Goal: Check status: Check status

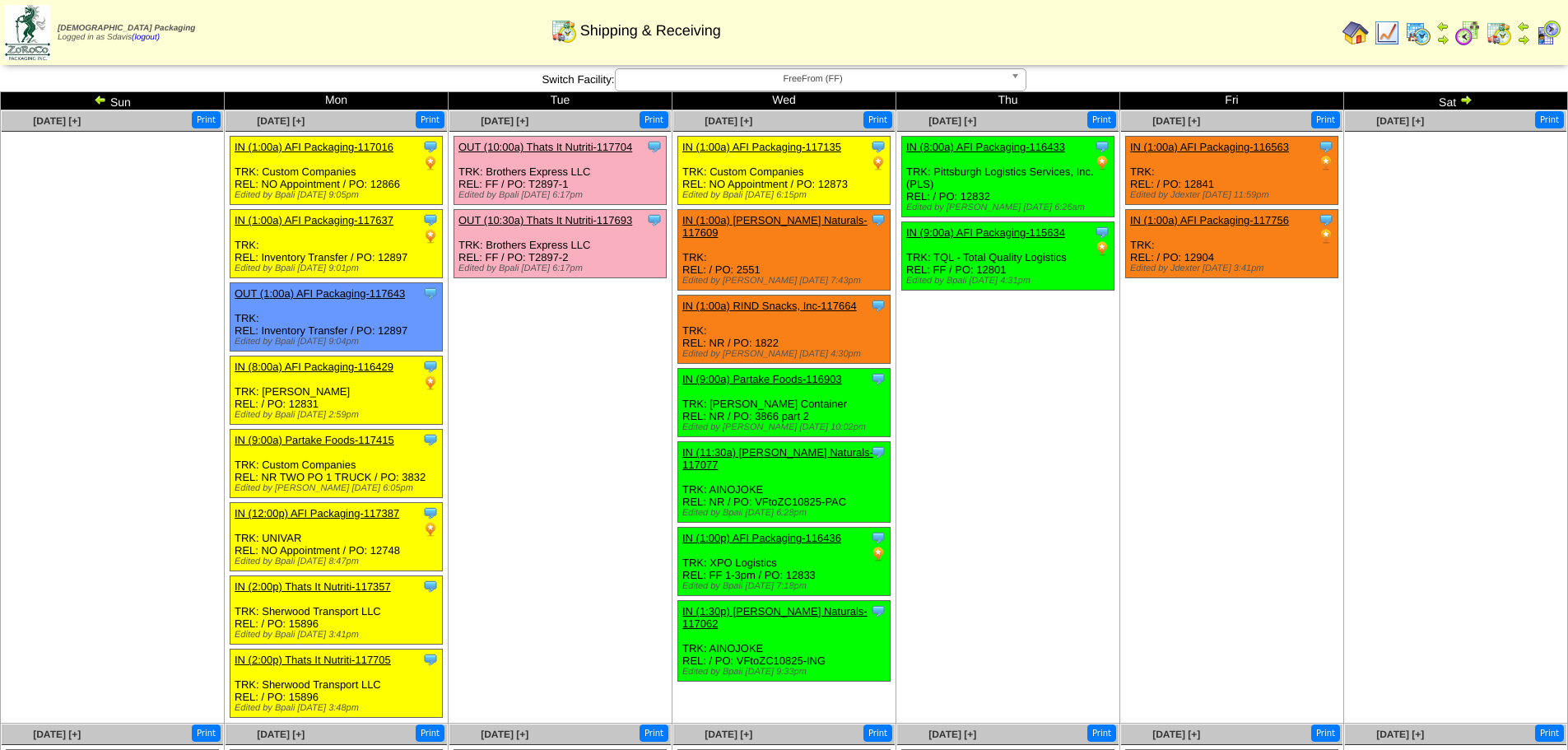
click at [99, 101] on img at bounding box center [101, 100] width 13 height 13
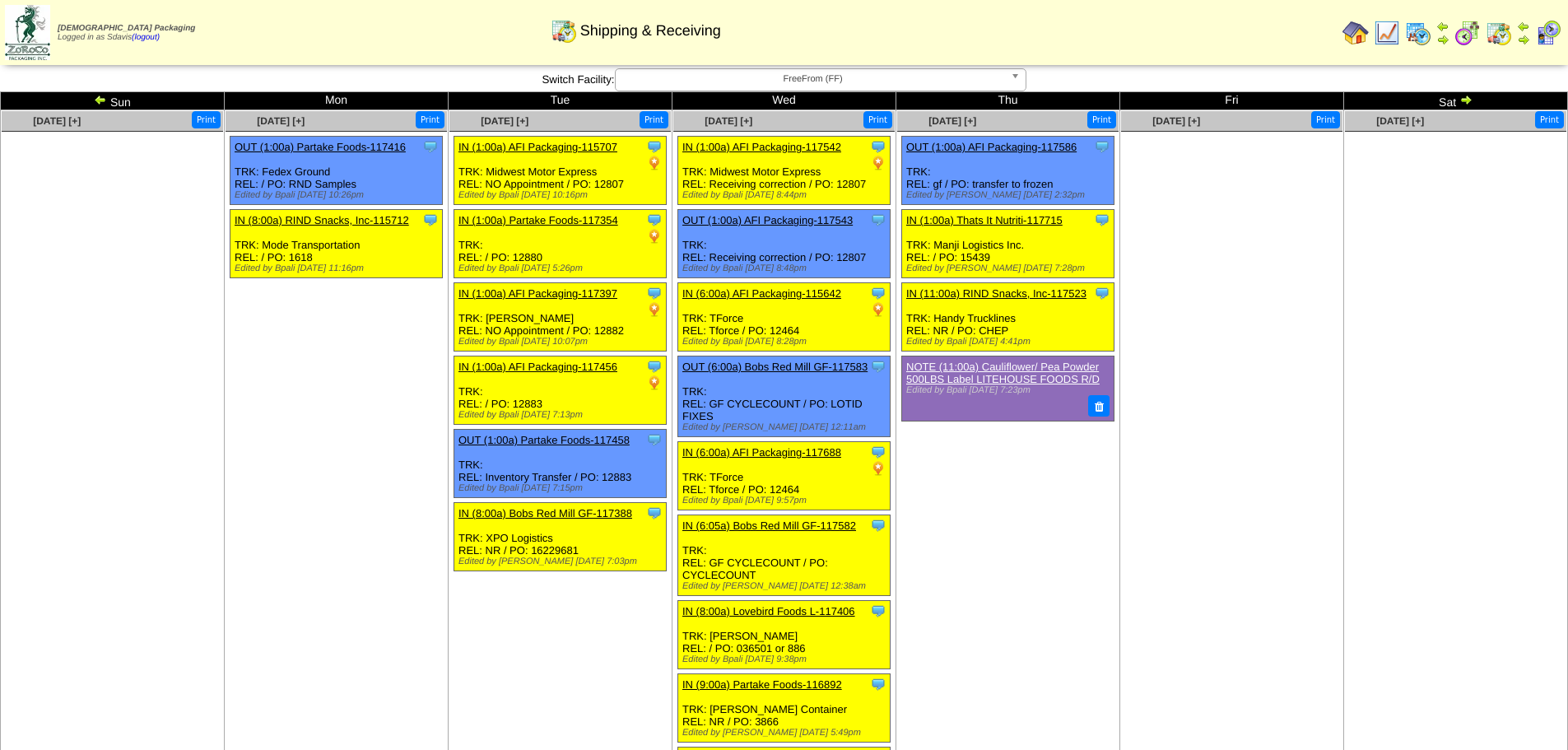
click at [1470, 100] on img at bounding box center [1466, 100] width 13 height 13
